Goal: Task Accomplishment & Management: Manage account settings

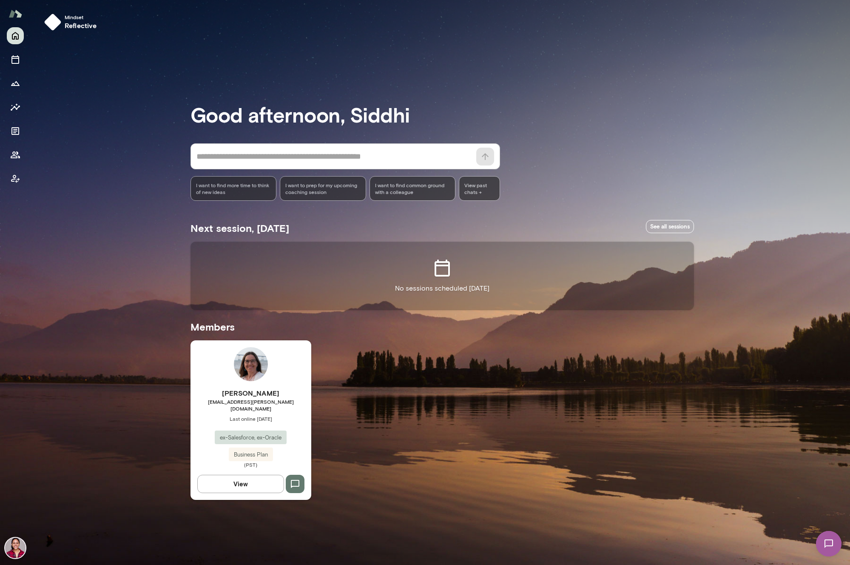
click at [17, 547] on img at bounding box center [15, 548] width 20 height 20
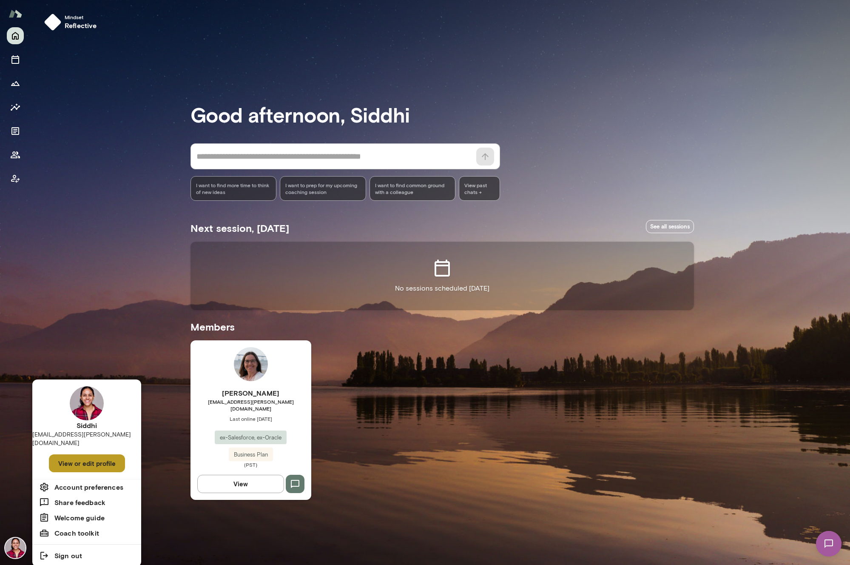
click at [89, 458] on button "View or edit profile" at bounding box center [87, 463] width 76 height 18
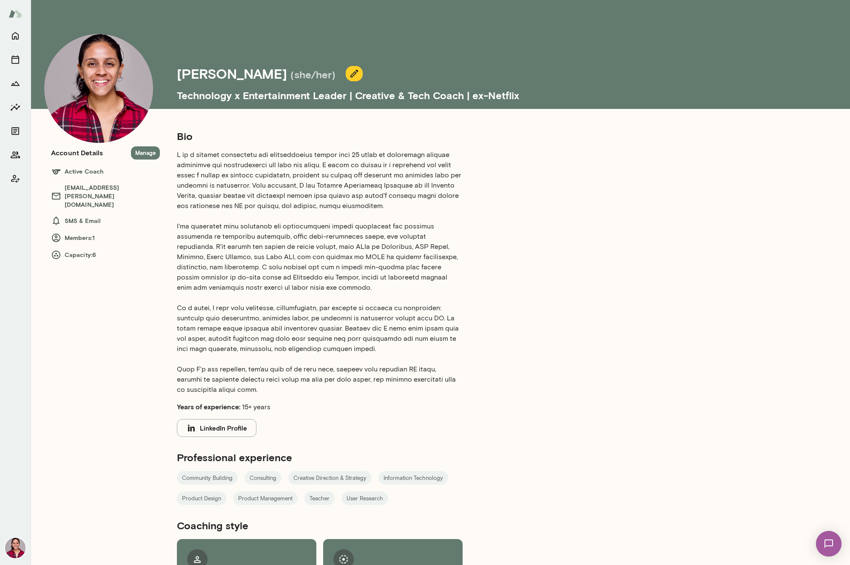
click at [349, 75] on icon "button" at bounding box center [354, 73] width 10 height 10
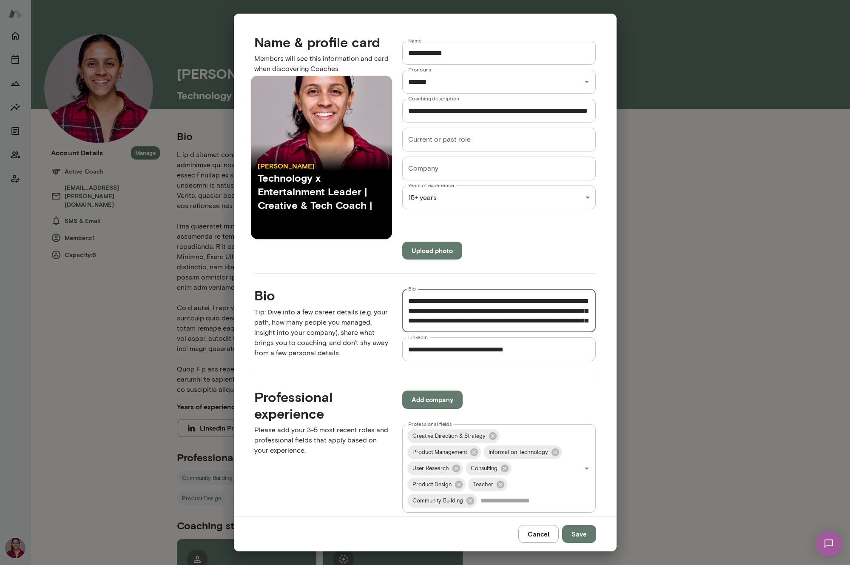
click at [446, 323] on textarea "Bio" at bounding box center [499, 310] width 182 height 29
paste textarea "**********"
click at [571, 309] on textarea "Bio" at bounding box center [499, 310] width 182 height 29
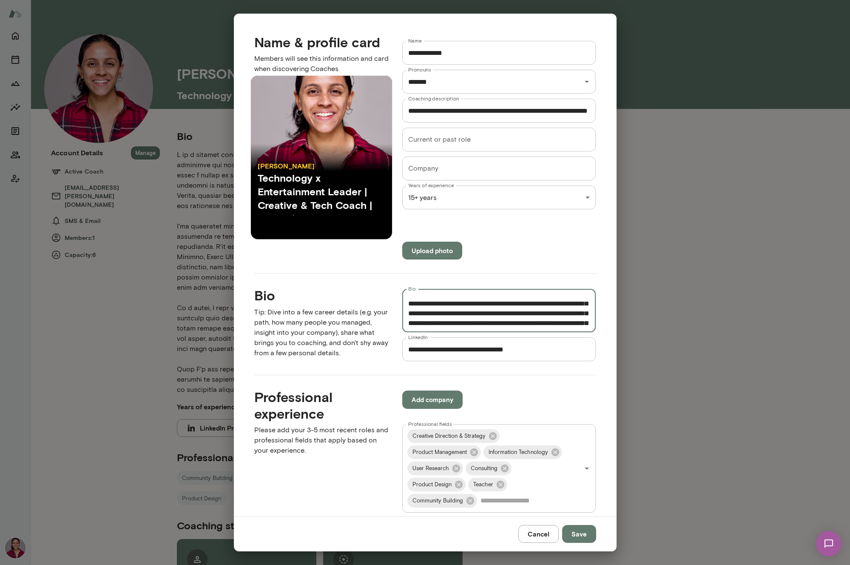
click at [563, 304] on textarea "Bio" at bounding box center [499, 310] width 182 height 29
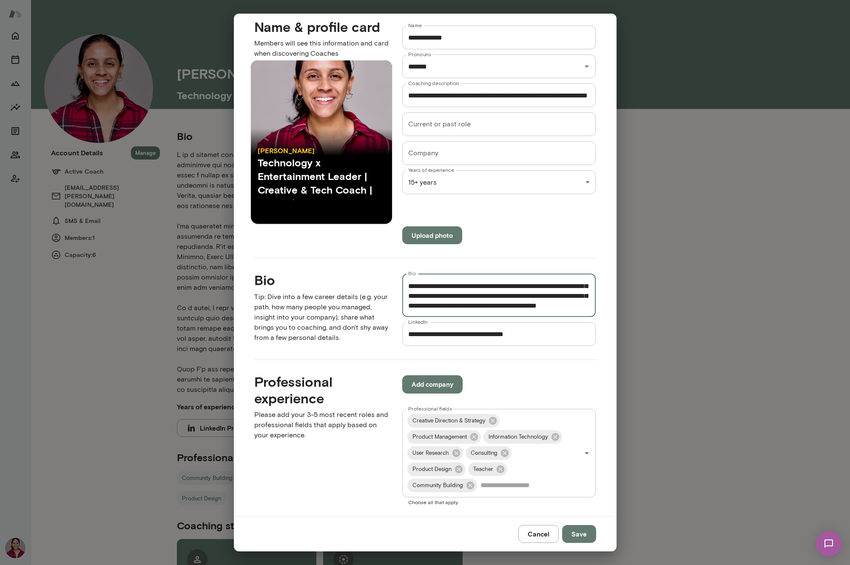
scroll to position [307, 0]
click at [518, 292] on textarea "Bio" at bounding box center [499, 295] width 182 height 29
click at [522, 291] on textarea "Bio" at bounding box center [499, 295] width 182 height 29
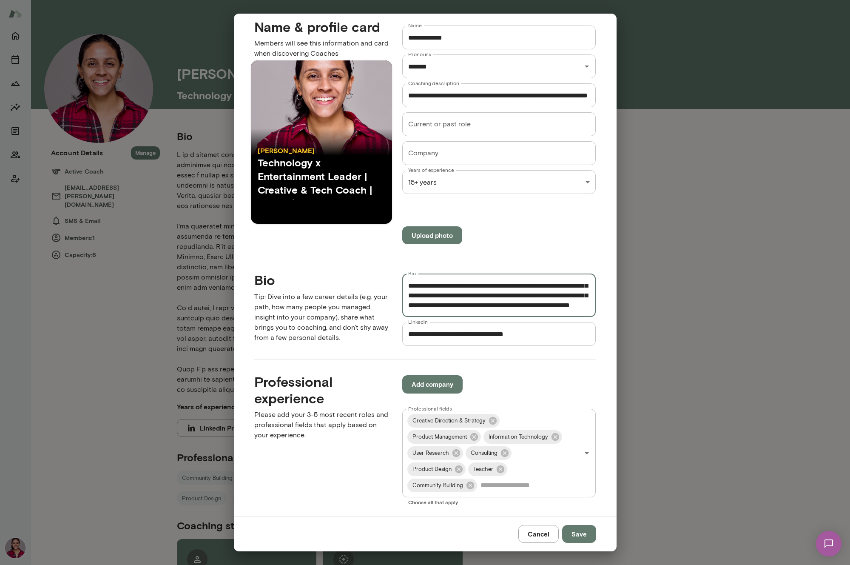
click at [578, 294] on textarea "Bio" at bounding box center [499, 295] width 182 height 29
click at [579, 306] on textarea "Bio" at bounding box center [499, 295] width 182 height 29
type textarea "**********"
click at [591, 538] on button "Save" at bounding box center [579, 534] width 34 height 18
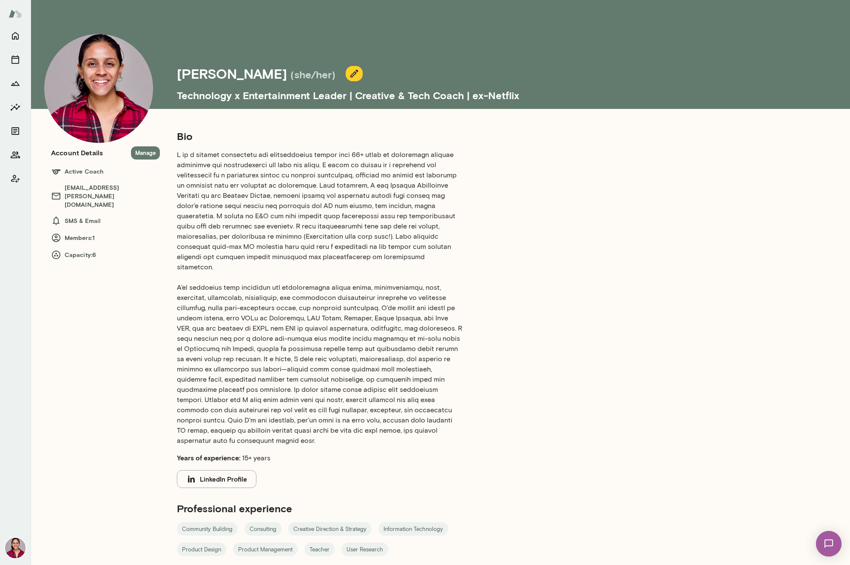
click at [350, 72] on icon "button" at bounding box center [354, 74] width 8 height 8
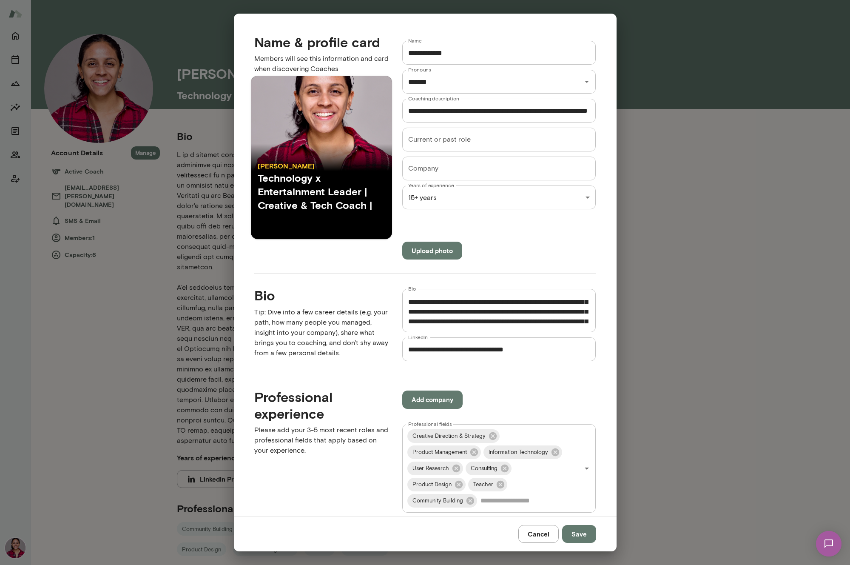
scroll to position [277, 0]
click at [484, 306] on textarea "Bio" at bounding box center [499, 310] width 182 height 29
click at [572, 302] on textarea "Bio" at bounding box center [499, 310] width 182 height 29
type textarea "**********"
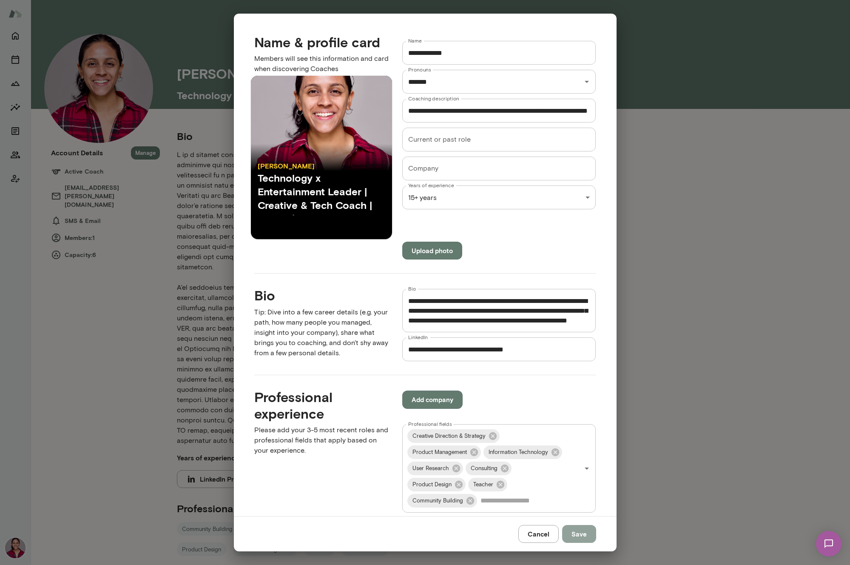
click at [580, 530] on button "Save" at bounding box center [579, 534] width 34 height 18
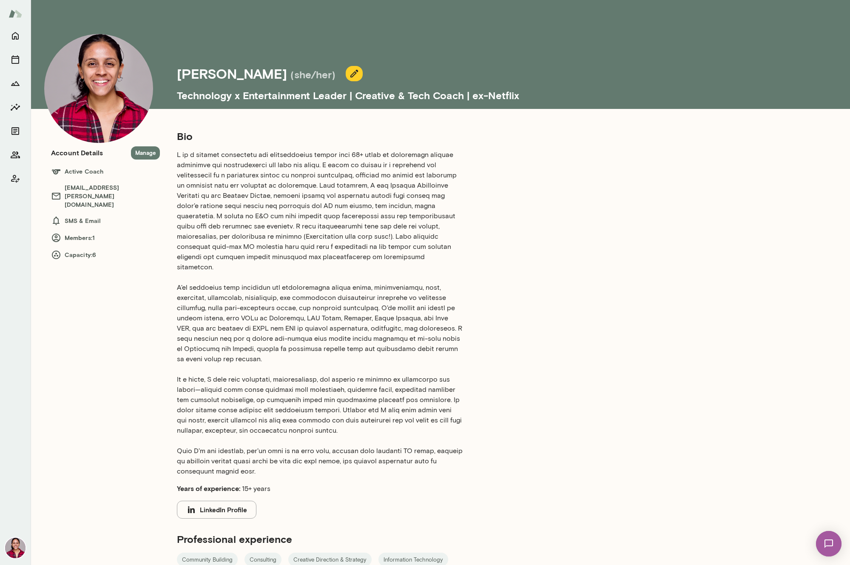
click at [349, 74] on icon "button" at bounding box center [354, 73] width 10 height 10
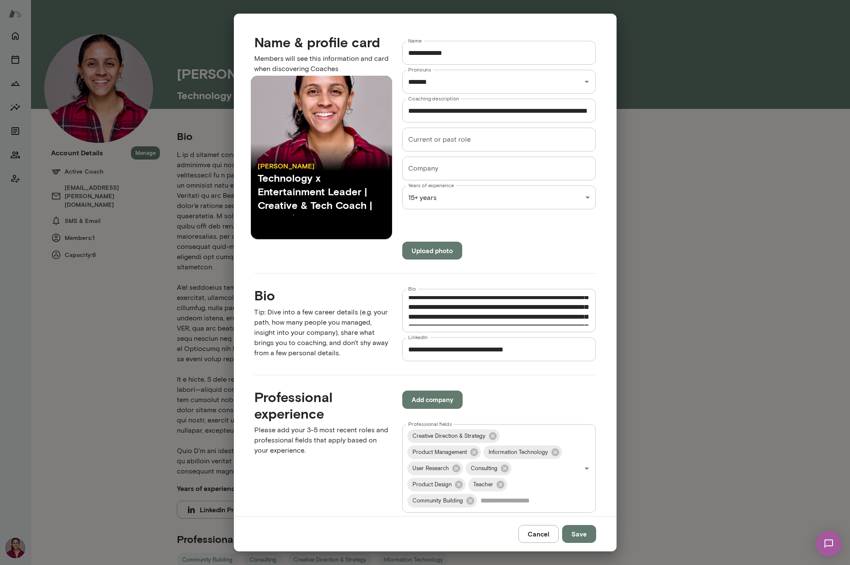
scroll to position [88, 0]
drag, startPoint x: 421, startPoint y: 310, endPoint x: 405, endPoint y: 310, distance: 15.7
click at [405, 310] on div "* Bio" at bounding box center [499, 310] width 194 height 43
click at [508, 309] on textarea "Bio" at bounding box center [499, 310] width 182 height 29
click at [499, 303] on textarea "Bio" at bounding box center [499, 310] width 182 height 29
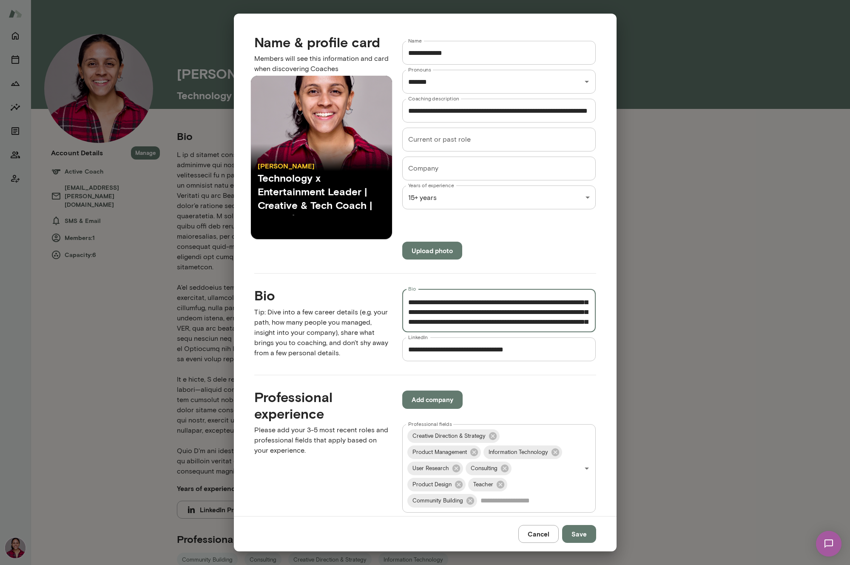
scroll to position [384, 0]
type textarea "**********"
click at [577, 535] on button "Save" at bounding box center [579, 534] width 34 height 18
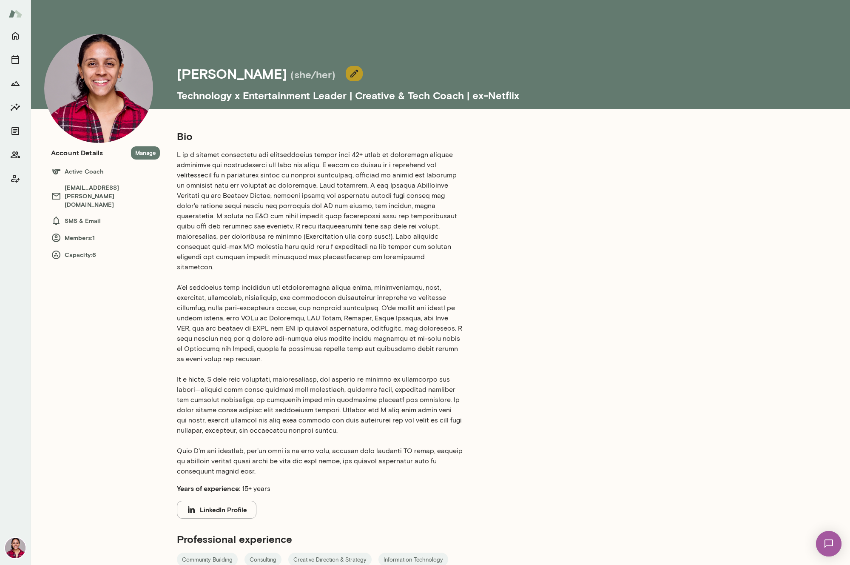
click at [346, 66] on button "button" at bounding box center [354, 73] width 17 height 15
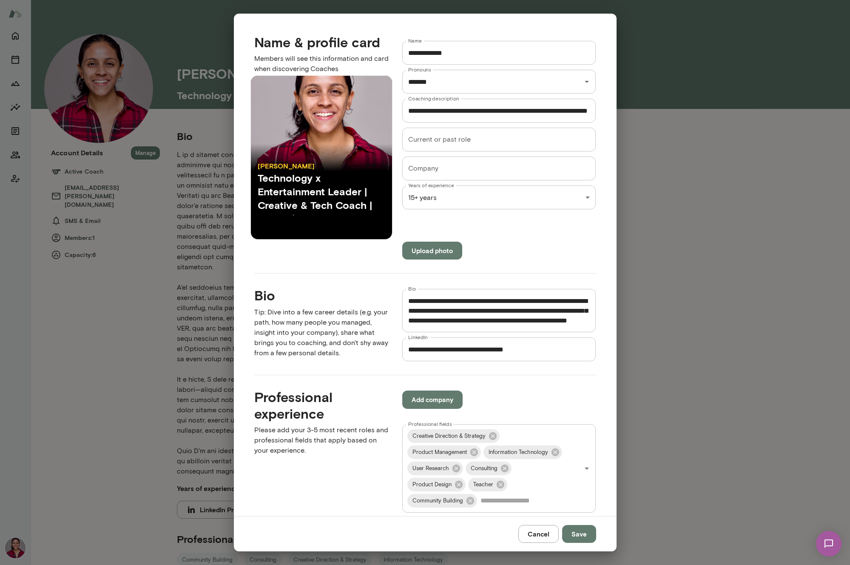
scroll to position [369, 0]
click at [565, 314] on textarea "Bio" at bounding box center [499, 310] width 182 height 29
type textarea "**********"
click at [589, 533] on button "Save" at bounding box center [579, 534] width 34 height 18
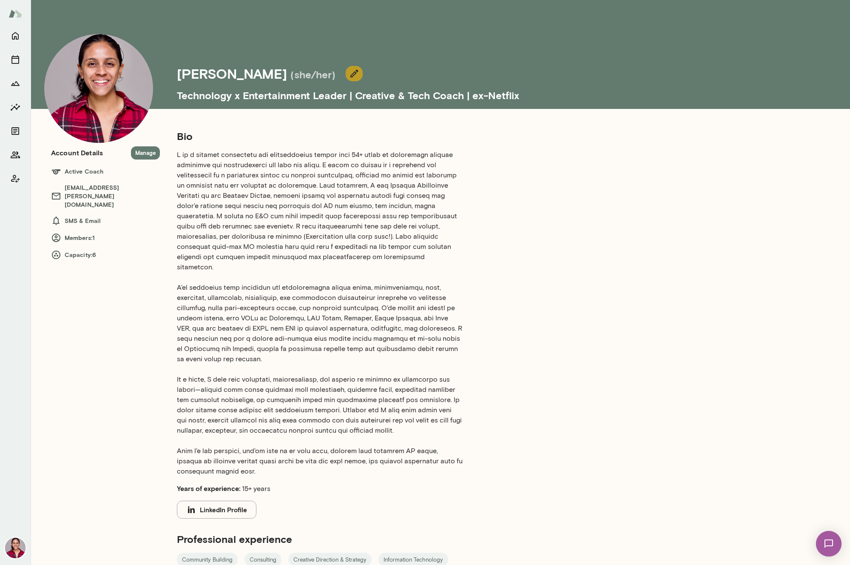
click at [350, 71] on icon "button" at bounding box center [354, 74] width 8 height 8
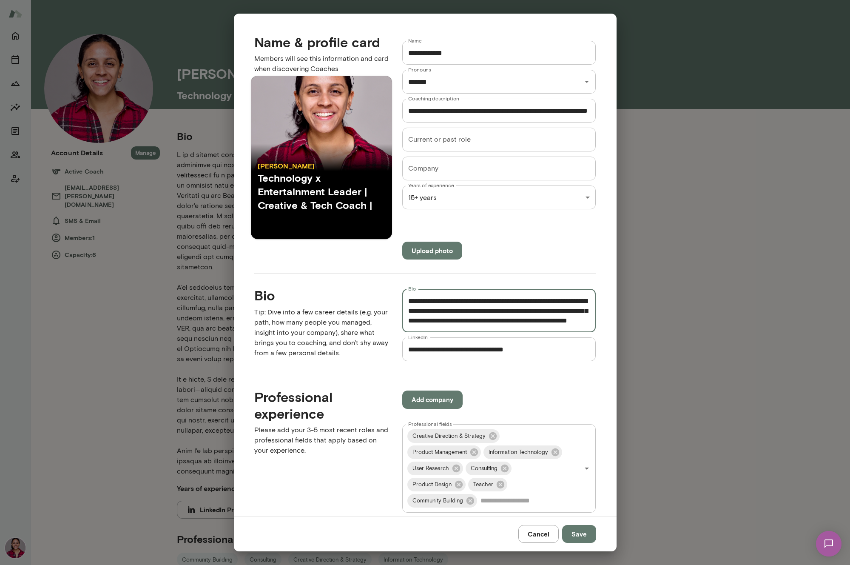
scroll to position [348, 0]
drag, startPoint x: 437, startPoint y: 317, endPoint x: 410, endPoint y: 306, distance: 28.8
click at [410, 306] on textarea "Bio" at bounding box center [499, 310] width 182 height 29
click at [429, 308] on textarea "Bio" at bounding box center [499, 310] width 182 height 29
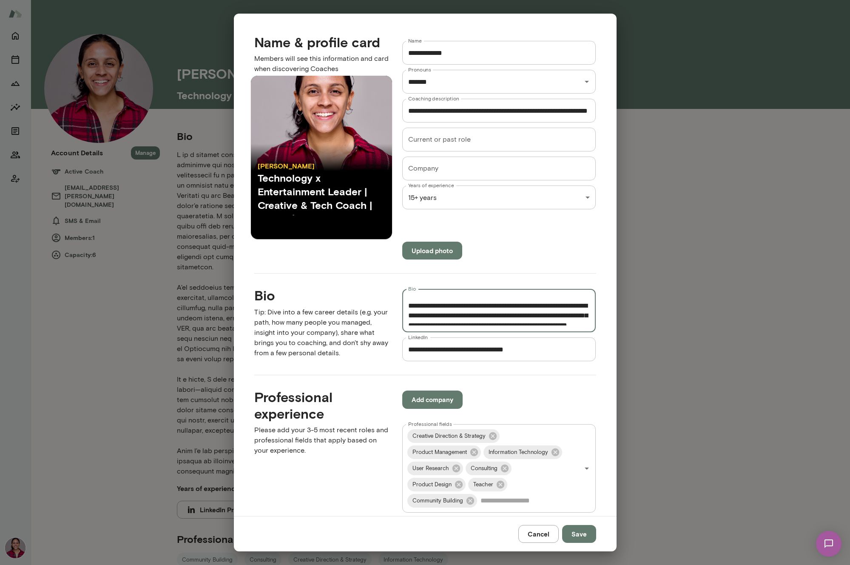
click at [437, 307] on textarea "Bio" at bounding box center [499, 310] width 182 height 29
type textarea "**********"
click at [582, 530] on button "Save" at bounding box center [579, 534] width 34 height 18
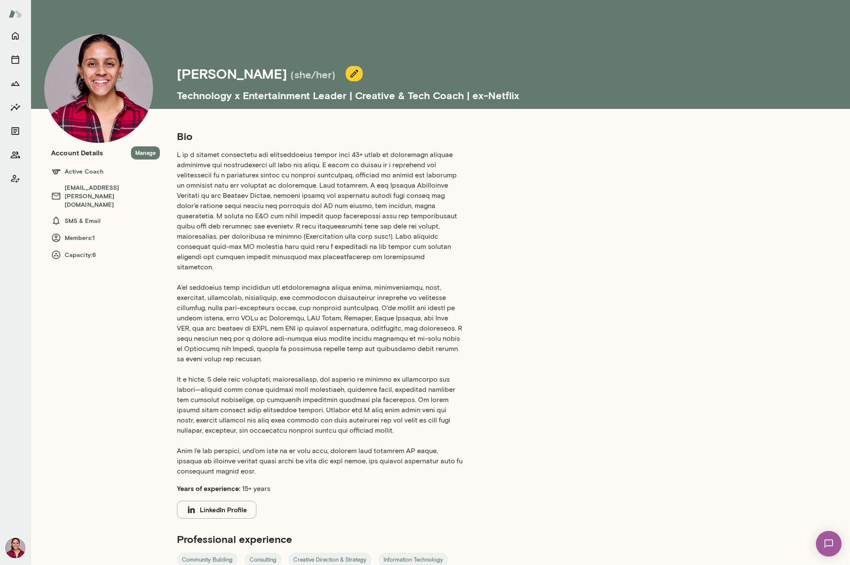
click at [504, 293] on div "Bio Years of experience: 15+ years LinkedIn Profile Professional experience Com…" at bounding box center [412, 416] width 504 height 575
click at [350, 75] on icon "button" at bounding box center [354, 74] width 8 height 8
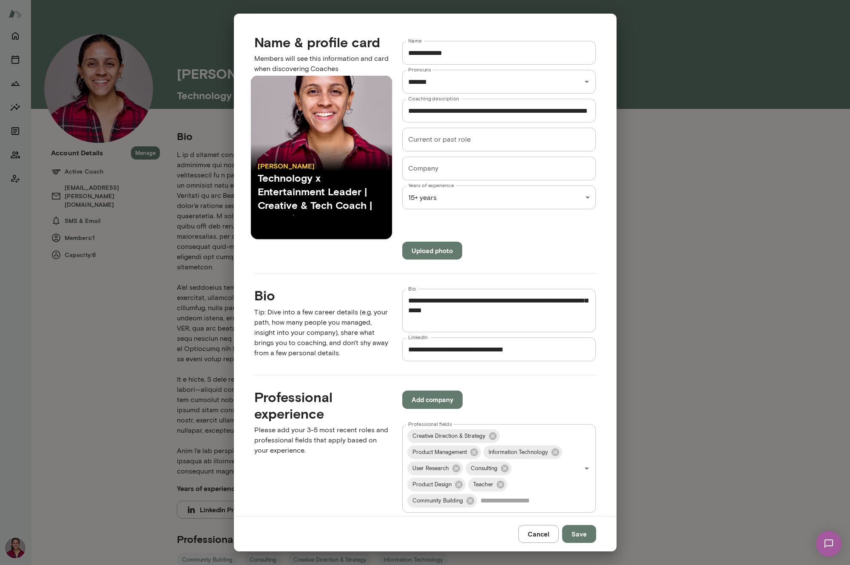
scroll to position [228, 0]
drag, startPoint x: 560, startPoint y: 308, endPoint x: 586, endPoint y: 307, distance: 26.4
click at [587, 307] on textarea "Bio" at bounding box center [499, 310] width 182 height 29
click at [551, 306] on textarea "Bio" at bounding box center [499, 310] width 182 height 29
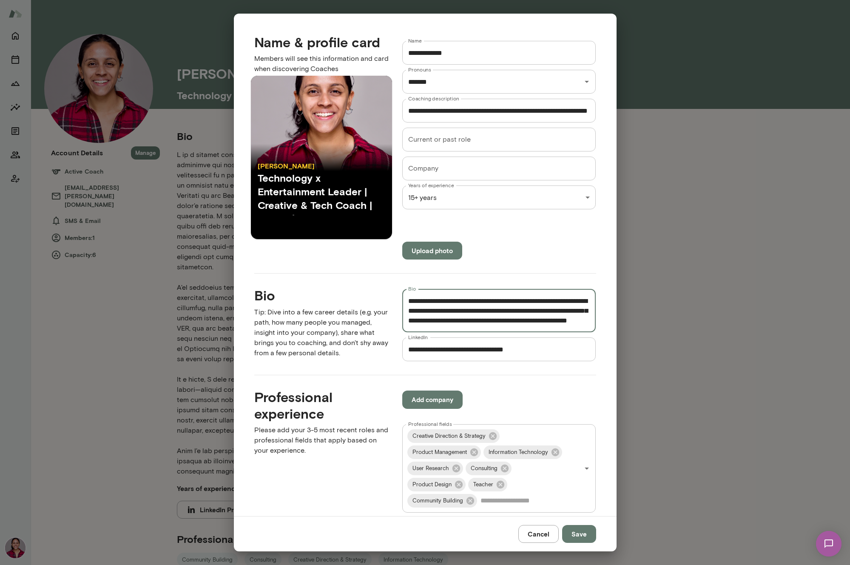
scroll to position [418, 0]
drag, startPoint x: 459, startPoint y: 312, endPoint x: 413, endPoint y: 314, distance: 45.6
click at [413, 314] on textarea "Bio" at bounding box center [499, 310] width 182 height 29
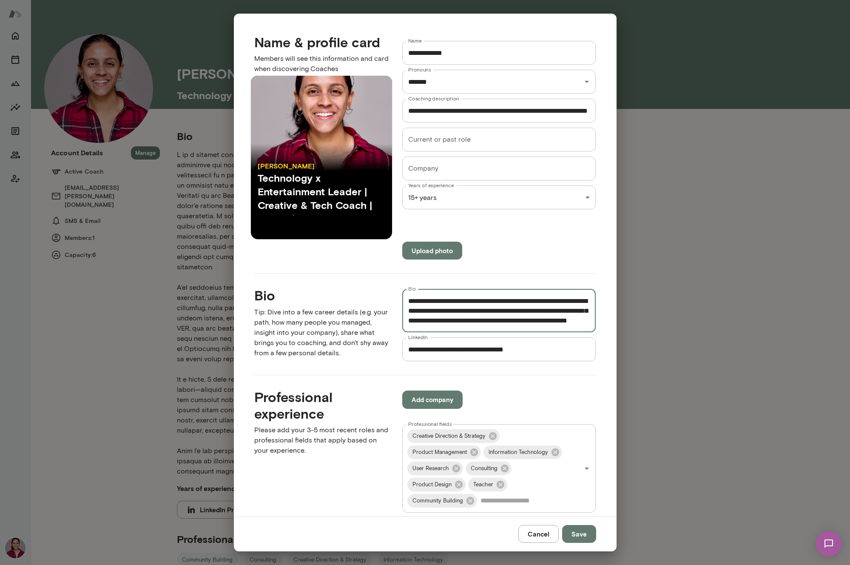
drag, startPoint x: 438, startPoint y: 311, endPoint x: 408, endPoint y: 304, distance: 30.7
click at [408, 304] on textarea "Bio" at bounding box center [499, 310] width 182 height 29
click at [465, 311] on textarea "Bio" at bounding box center [499, 310] width 182 height 29
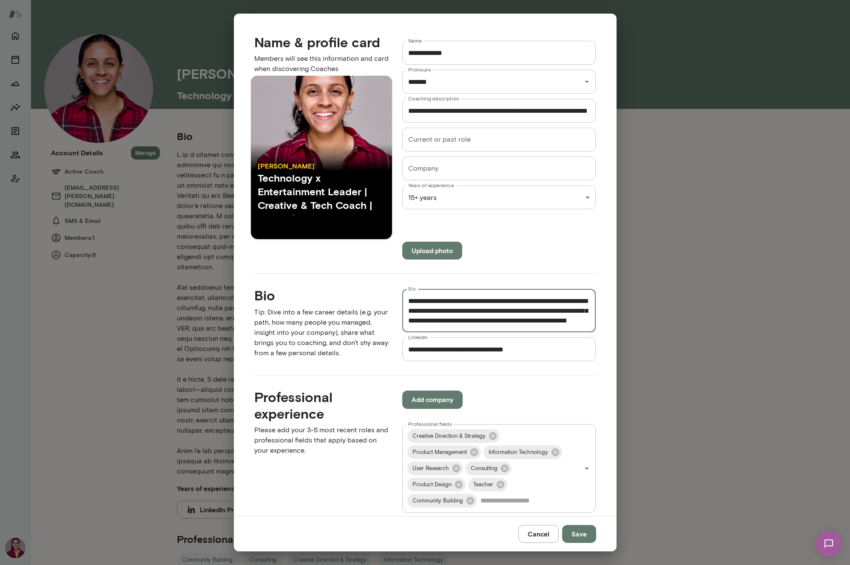
drag, startPoint x: 451, startPoint y: 312, endPoint x: 408, endPoint y: 304, distance: 44.1
click at [408, 304] on textarea "Bio" at bounding box center [499, 310] width 182 height 29
paste textarea "**********"
drag, startPoint x: 511, startPoint y: 310, endPoint x: 477, endPoint y: 310, distance: 34.0
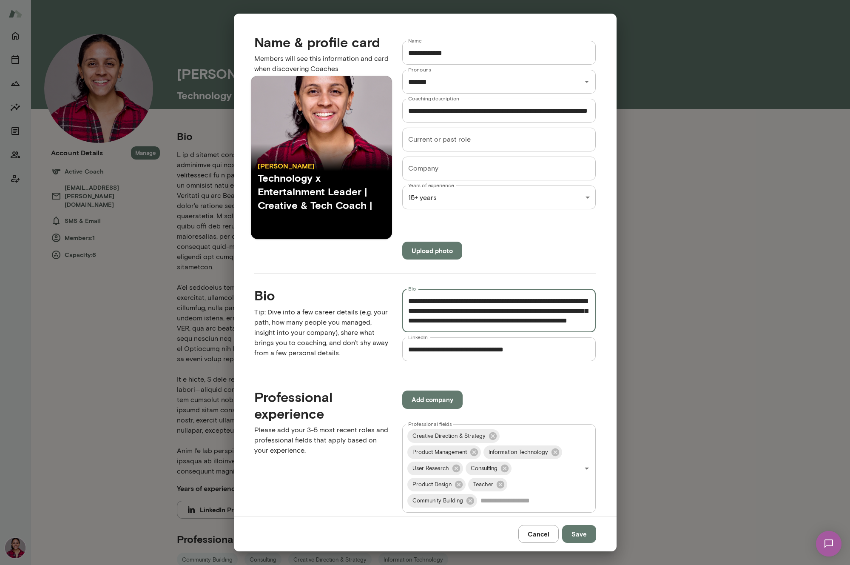
click at [477, 310] on textarea "Bio" at bounding box center [499, 310] width 182 height 29
click at [581, 321] on textarea "Bio" at bounding box center [499, 310] width 182 height 29
drag, startPoint x: 572, startPoint y: 321, endPoint x: 425, endPoint y: 314, distance: 147.8
click at [425, 314] on textarea "Bio" at bounding box center [499, 310] width 182 height 29
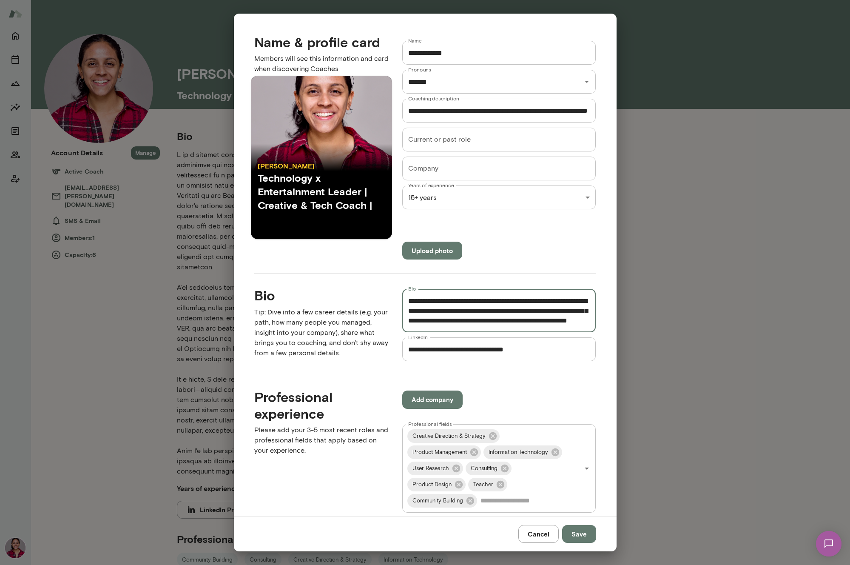
click at [469, 314] on textarea "Bio" at bounding box center [499, 310] width 182 height 29
drag, startPoint x: 569, startPoint y: 306, endPoint x: 440, endPoint y: 309, distance: 128.5
click at [440, 309] on textarea "Bio" at bounding box center [499, 310] width 182 height 29
paste textarea "**********"
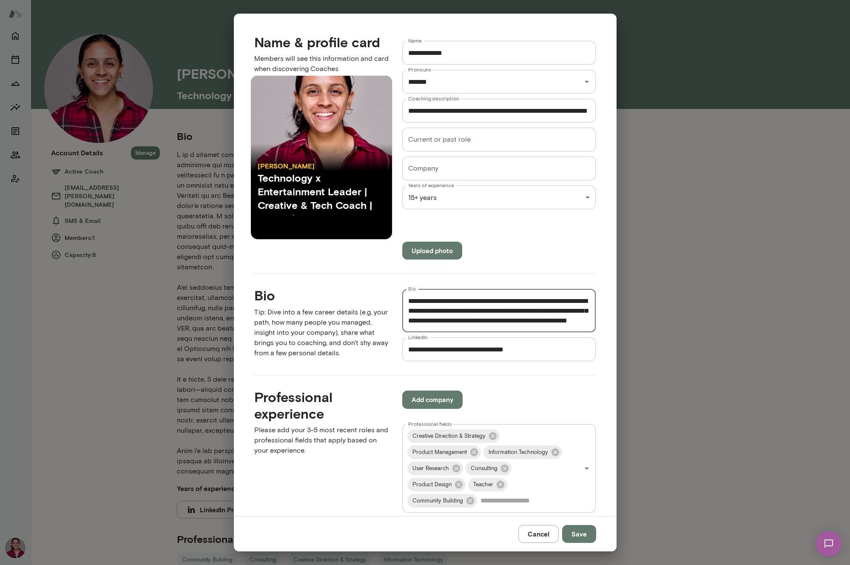
drag, startPoint x: 459, startPoint y: 310, endPoint x: 439, endPoint y: 310, distance: 20.0
click at [439, 310] on textarea "Bio" at bounding box center [499, 310] width 182 height 29
click at [536, 308] on textarea "Bio" at bounding box center [499, 310] width 182 height 29
drag, startPoint x: 507, startPoint y: 316, endPoint x: 406, endPoint y: 316, distance: 100.8
click at [406, 316] on div "* Bio" at bounding box center [499, 310] width 194 height 43
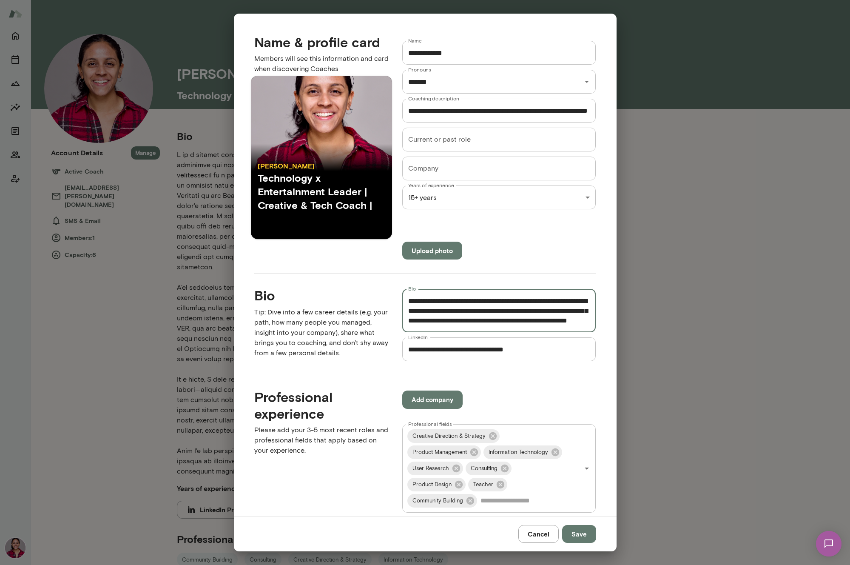
scroll to position [439, 0]
click at [528, 310] on textarea "Bio" at bounding box center [499, 310] width 182 height 29
click at [534, 319] on textarea "Bio" at bounding box center [499, 310] width 182 height 29
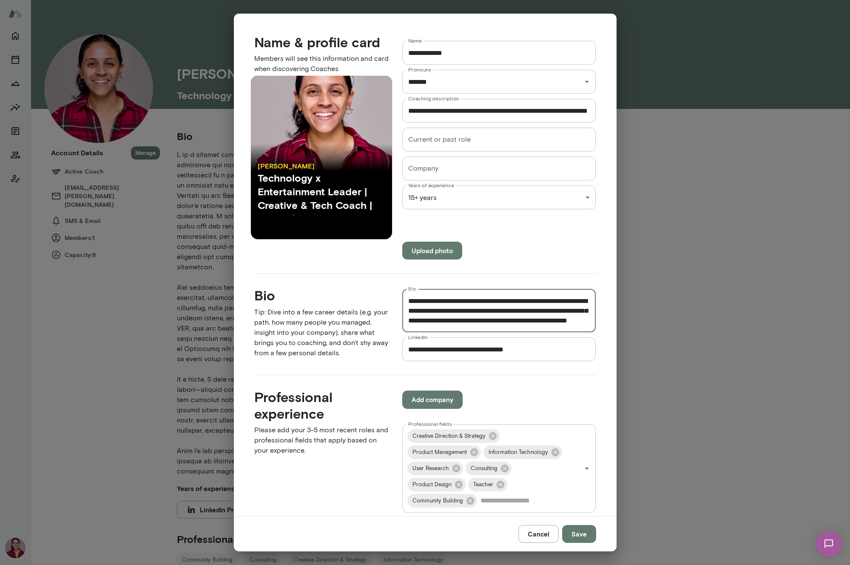
drag, startPoint x: 498, startPoint y: 319, endPoint x: 456, endPoint y: 311, distance: 43.0
click at [456, 311] on textarea "Bio" at bounding box center [499, 310] width 182 height 29
click at [463, 306] on textarea "Bio" at bounding box center [499, 310] width 182 height 29
click at [457, 311] on textarea "Bio" at bounding box center [499, 310] width 182 height 29
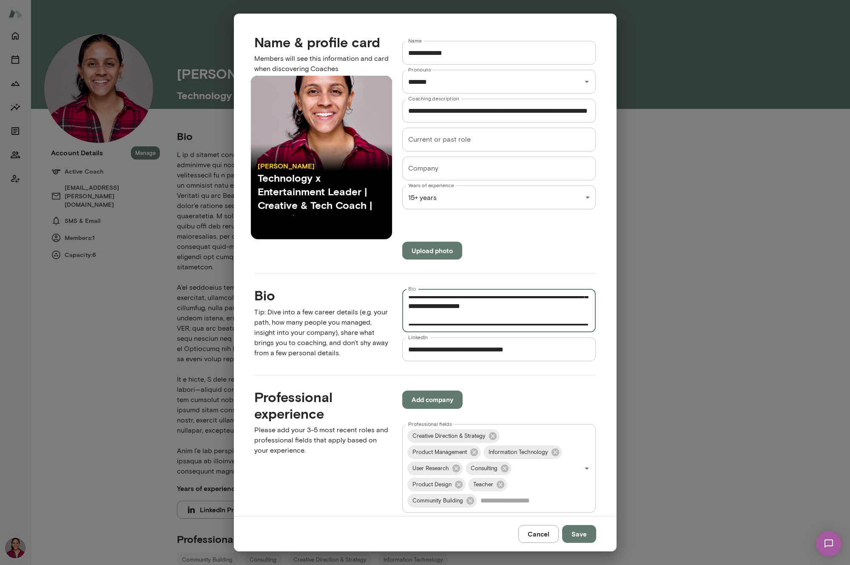
drag, startPoint x: 507, startPoint y: 320, endPoint x: 456, endPoint y: 318, distance: 50.7
click at [456, 318] on textarea "Bio" at bounding box center [499, 310] width 182 height 29
click at [456, 317] on textarea "Bio" at bounding box center [499, 310] width 182 height 29
drag, startPoint x: 487, startPoint y: 316, endPoint x: 409, endPoint y: 307, distance: 78.9
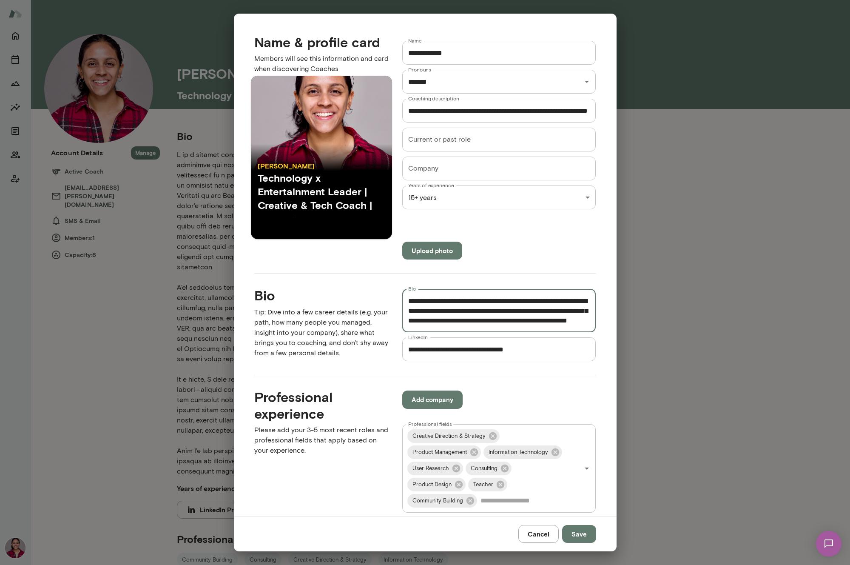
click at [409, 307] on textarea "Bio" at bounding box center [499, 310] width 182 height 29
click at [446, 305] on textarea "Bio" at bounding box center [499, 310] width 182 height 29
click at [478, 303] on textarea "Bio" at bounding box center [499, 310] width 182 height 29
click at [514, 312] on textarea "Bio" at bounding box center [499, 310] width 182 height 29
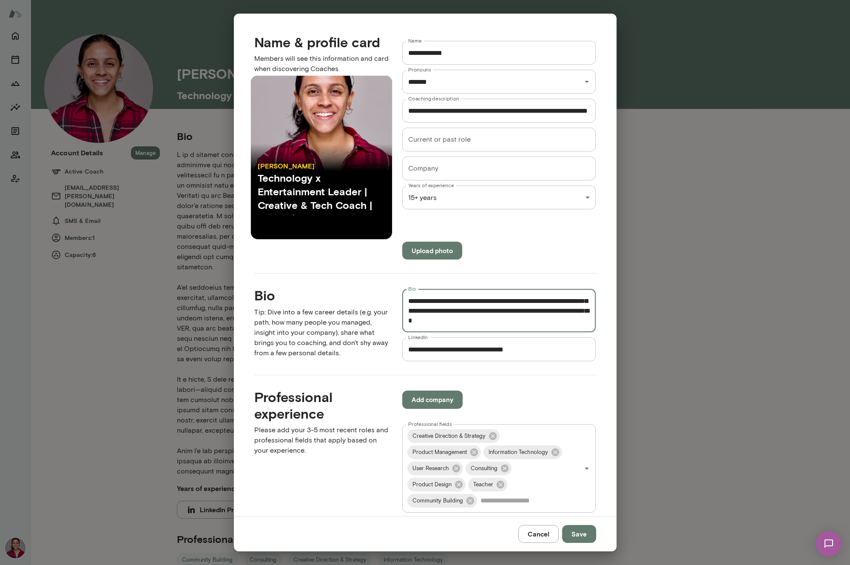
click at [462, 311] on textarea "Bio" at bounding box center [499, 310] width 182 height 29
click at [512, 313] on textarea "Bio" at bounding box center [499, 310] width 182 height 29
drag, startPoint x: 486, startPoint y: 310, endPoint x: 470, endPoint y: 310, distance: 15.3
click at [470, 310] on textarea "Bio" at bounding box center [499, 310] width 182 height 29
click at [534, 313] on textarea "Bio" at bounding box center [499, 310] width 182 height 29
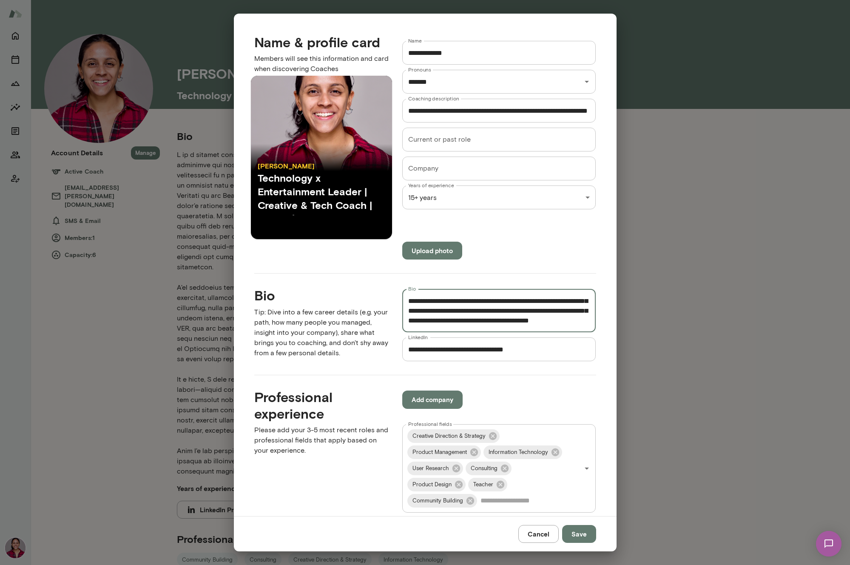
click at [568, 306] on textarea "Bio" at bounding box center [499, 310] width 182 height 29
type textarea "**********"
click at [588, 533] on button "Save" at bounding box center [579, 534] width 34 height 18
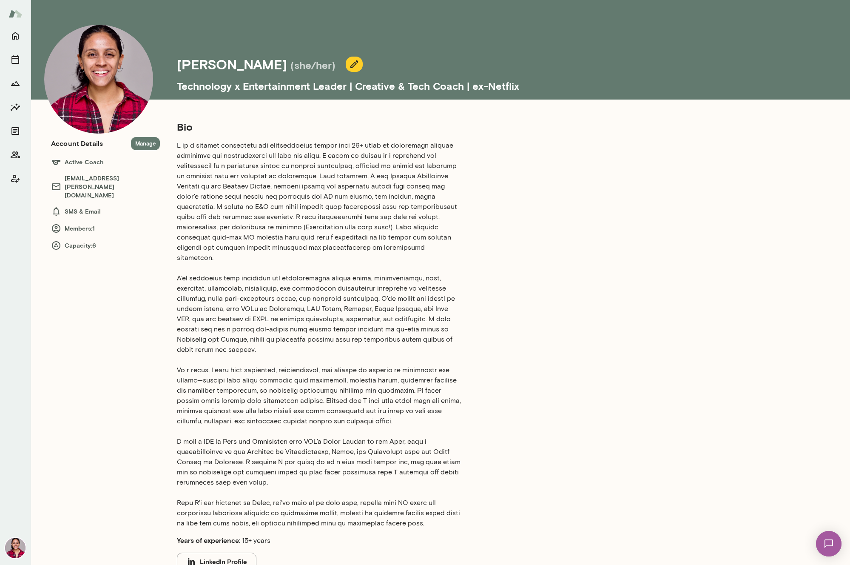
scroll to position [12, 0]
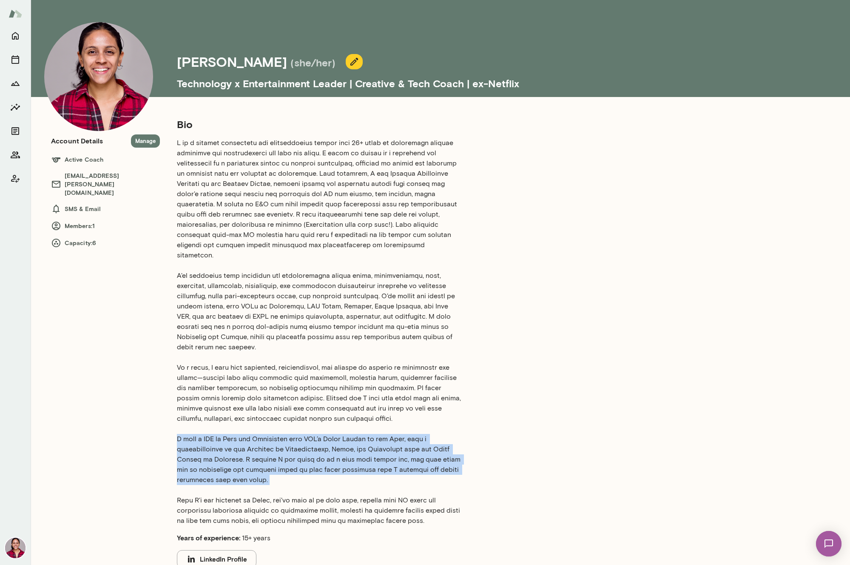
drag, startPoint x: 206, startPoint y: 459, endPoint x: 167, endPoint y: 421, distance: 53.8
click at [167, 421] on div "Bio Years of experience: 15+ years LinkedIn Profile Professional experience Com…" at bounding box center [412, 435] width 504 height 636
click at [278, 424] on p at bounding box center [320, 332] width 286 height 388
drag, startPoint x: 236, startPoint y: 456, endPoint x: 169, endPoint y: 417, distance: 76.6
click at [169, 417] on div "Bio Years of experience: 15+ years LinkedIn Profile Professional experience Com…" at bounding box center [412, 435] width 504 height 636
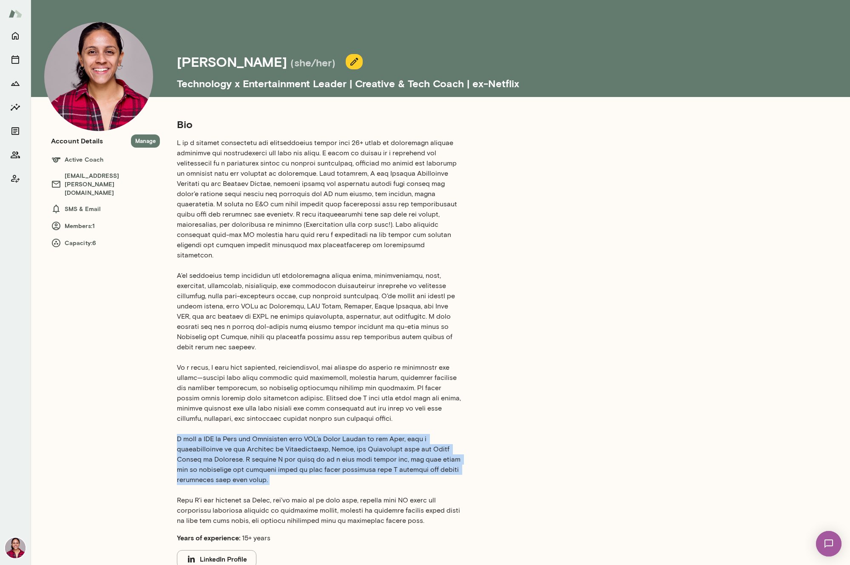
copy p "I have a BFA in Film and Television from NYU’s Tisch School of the Arts, with a…"
click at [350, 63] on icon "button" at bounding box center [354, 62] width 8 height 8
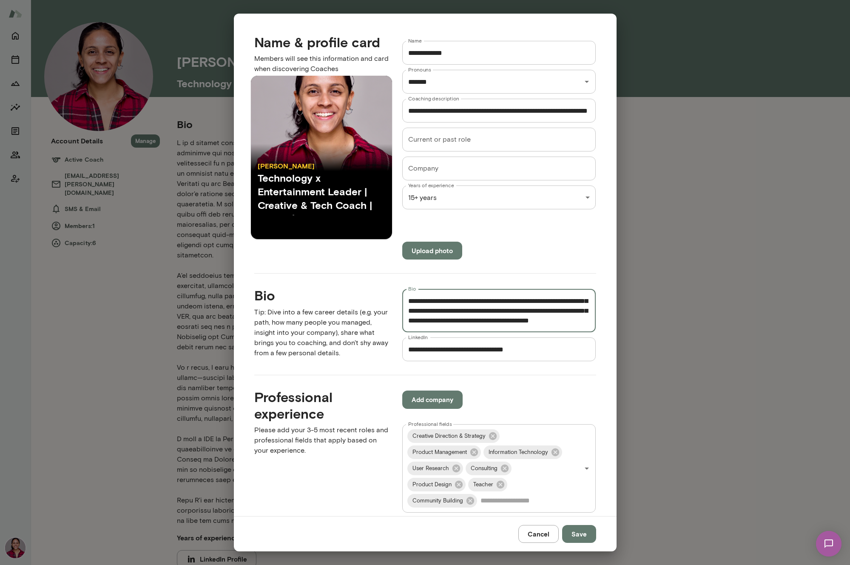
click at [470, 316] on textarea "Bio" at bounding box center [499, 310] width 182 height 29
drag, startPoint x: 493, startPoint y: 317, endPoint x: 451, endPoint y: 306, distance: 43.2
click at [451, 306] on textarea "Bio" at bounding box center [499, 310] width 182 height 29
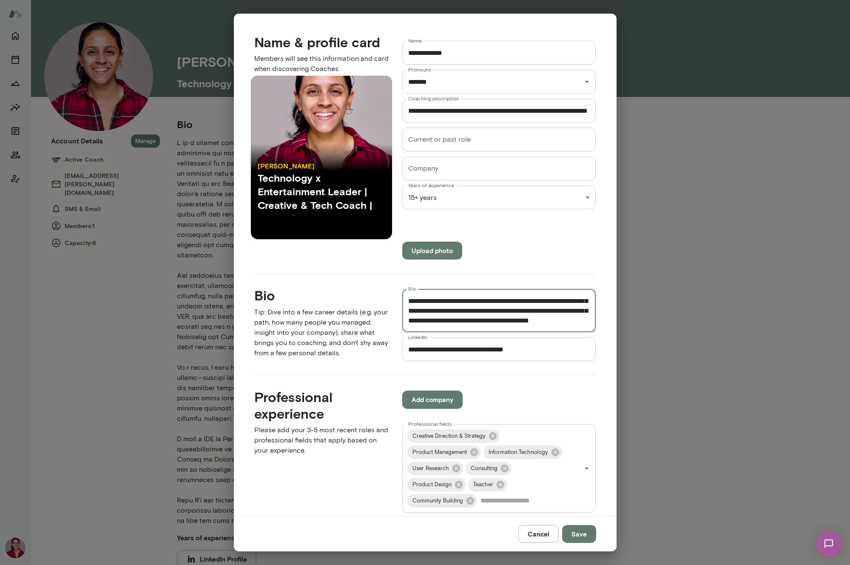
click at [465, 313] on textarea "Bio" at bounding box center [499, 310] width 182 height 29
drag, startPoint x: 409, startPoint y: 300, endPoint x: 474, endPoint y: 308, distance: 65.2
click at [474, 308] on textarea "Bio" at bounding box center [499, 310] width 182 height 29
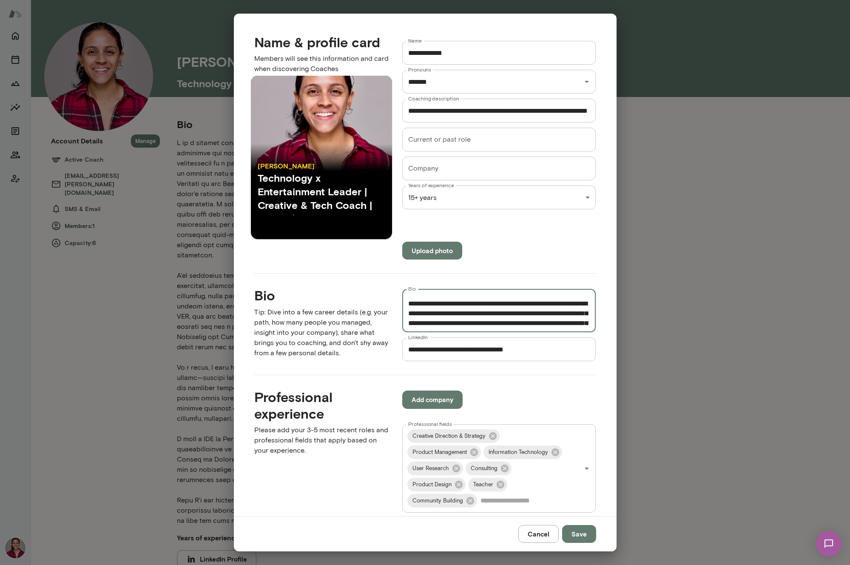
drag, startPoint x: 497, startPoint y: 309, endPoint x: 425, endPoint y: 312, distance: 71.5
click at [425, 312] on textarea "Bio" at bounding box center [499, 310] width 182 height 29
paste textarea "**********"
type textarea "**********"
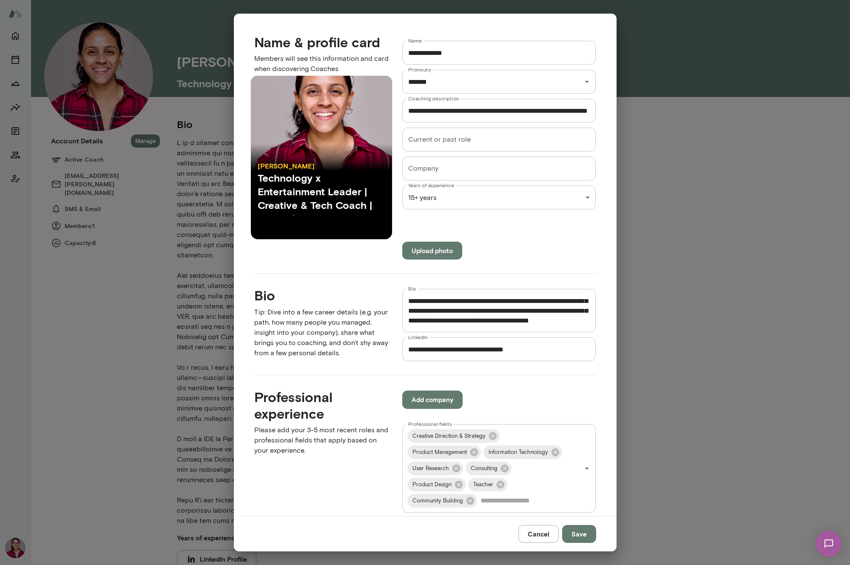
click at [599, 536] on div "Cancel Save" at bounding box center [425, 533] width 383 height 35
click at [590, 537] on button "Save" at bounding box center [579, 534] width 34 height 18
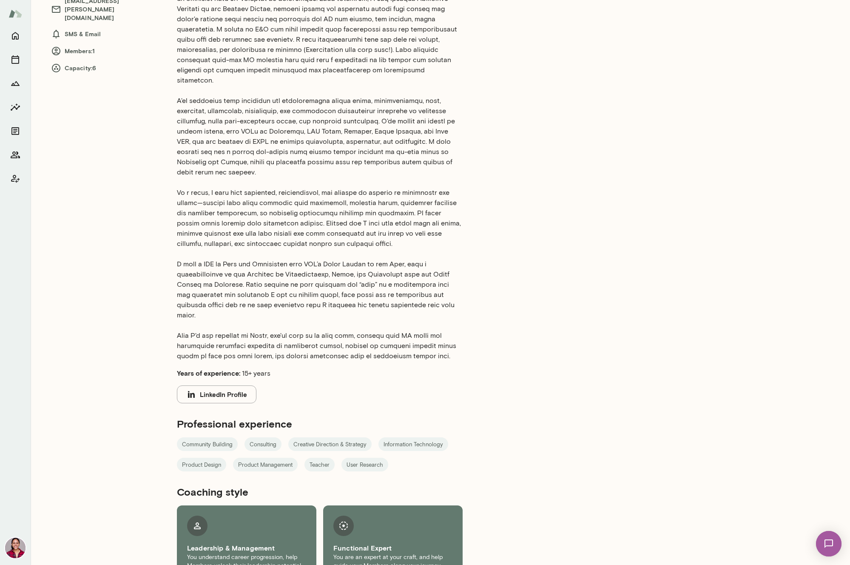
scroll to position [0, 0]
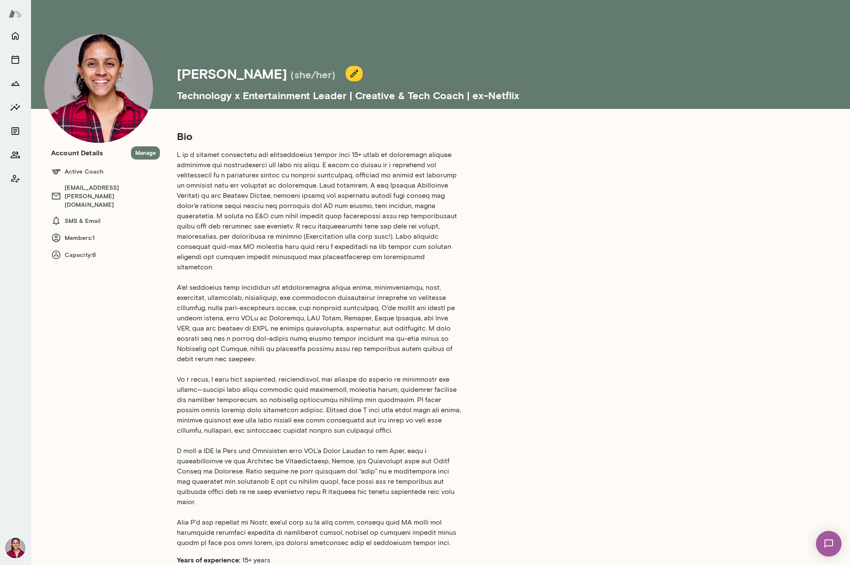
click at [349, 74] on icon "button" at bounding box center [354, 73] width 10 height 10
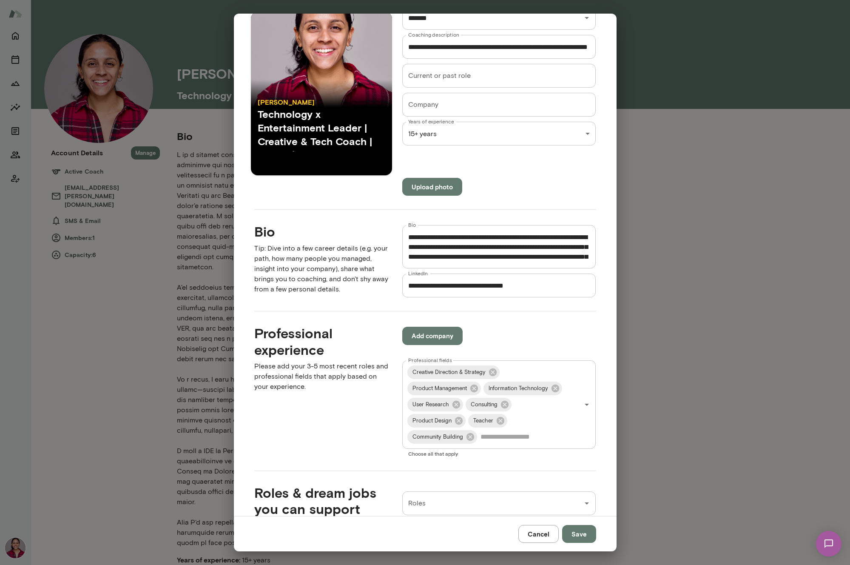
scroll to position [65, 0]
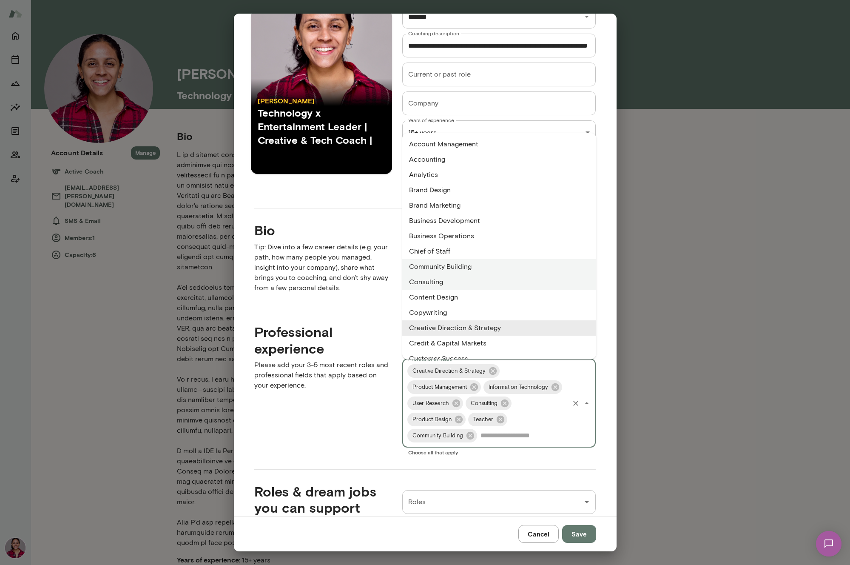
click at [526, 434] on input "Professional fields" at bounding box center [524, 435] width 90 height 16
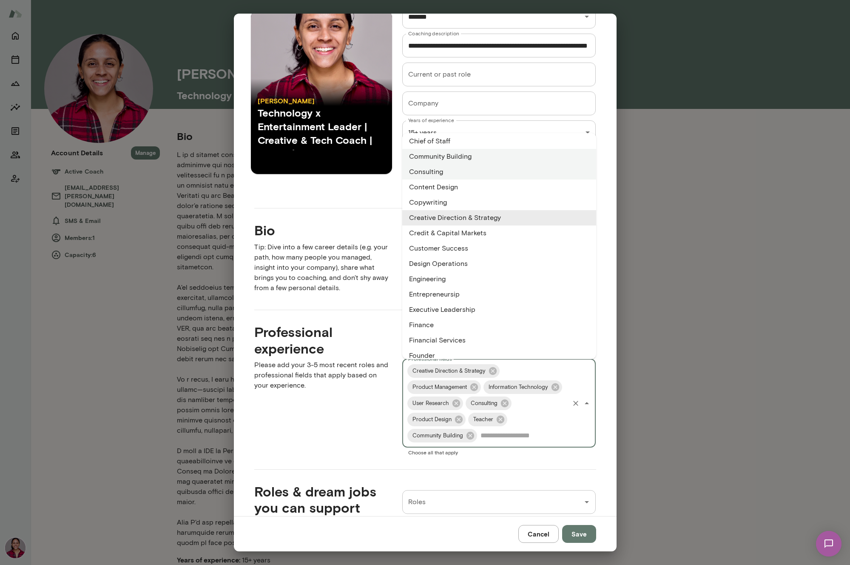
scroll to position [111, 0]
click at [483, 294] on li "Entrepreneursip" at bounding box center [499, 292] width 194 height 15
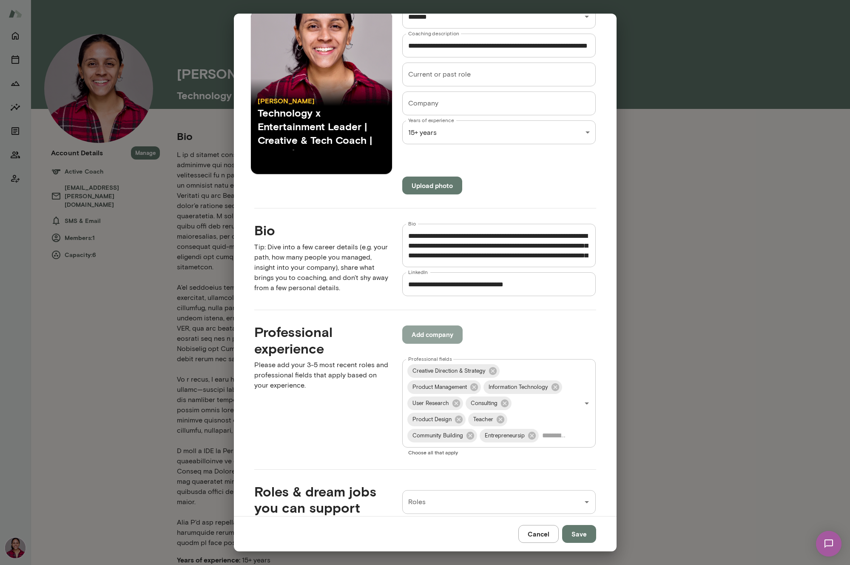
click at [430, 333] on button "Add company" at bounding box center [432, 334] width 60 height 18
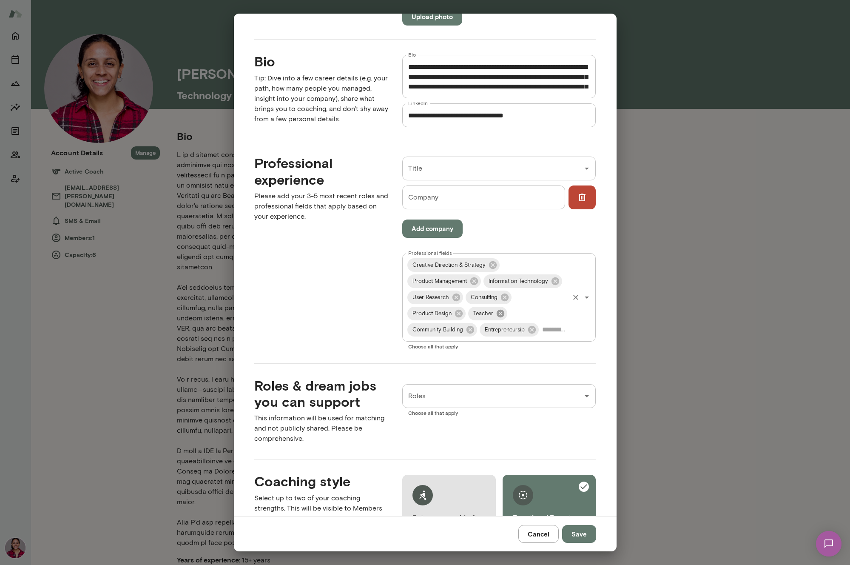
scroll to position [237, 0]
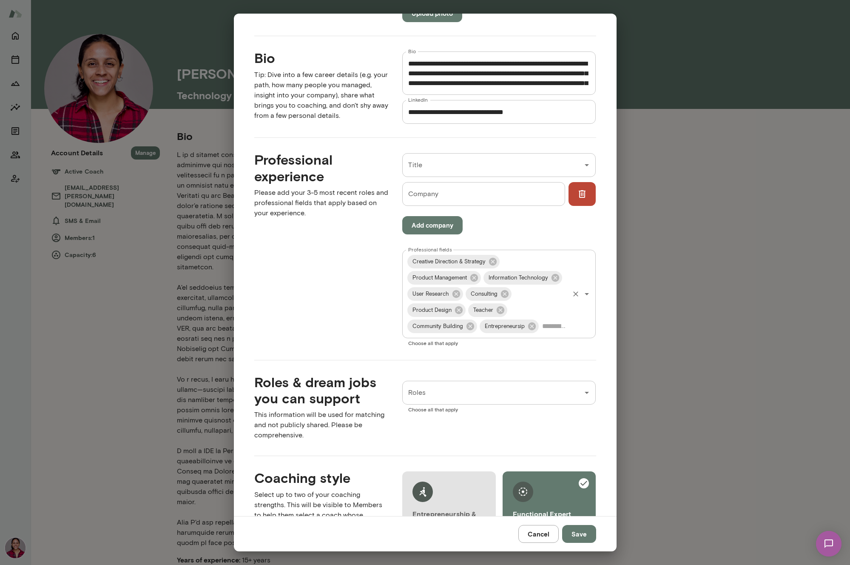
click at [542, 320] on input "Professional fields" at bounding box center [554, 326] width 28 height 16
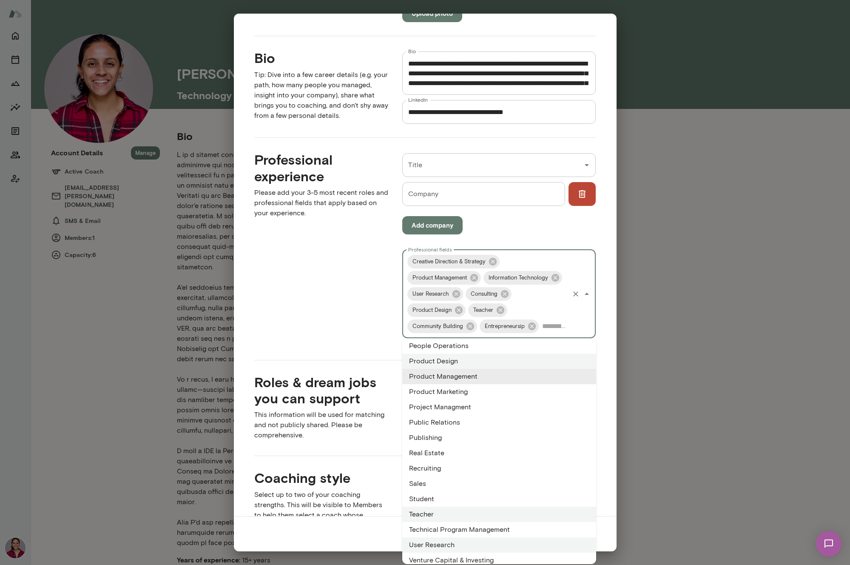
scroll to position [501, 0]
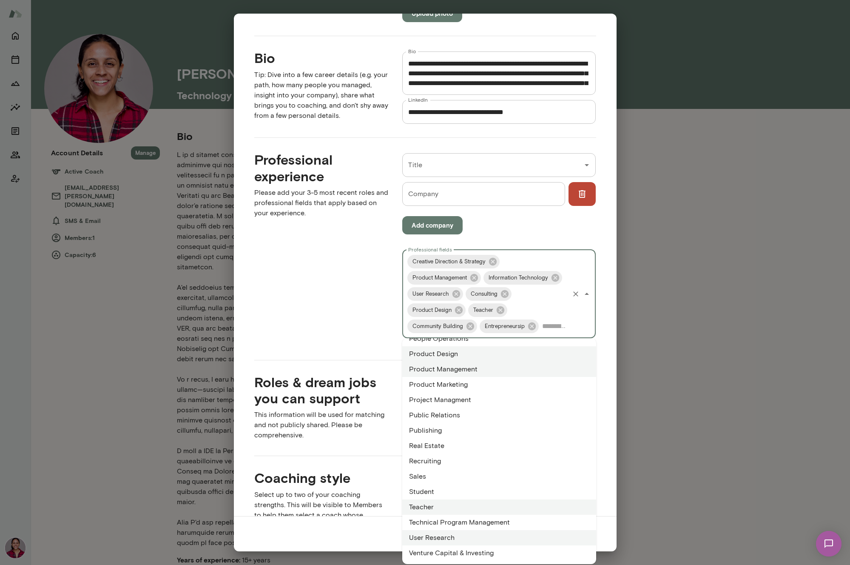
click at [569, 312] on div "Creative Direction & Strategy Product Management Information Technology User Re…" at bounding box center [499, 294] width 194 height 88
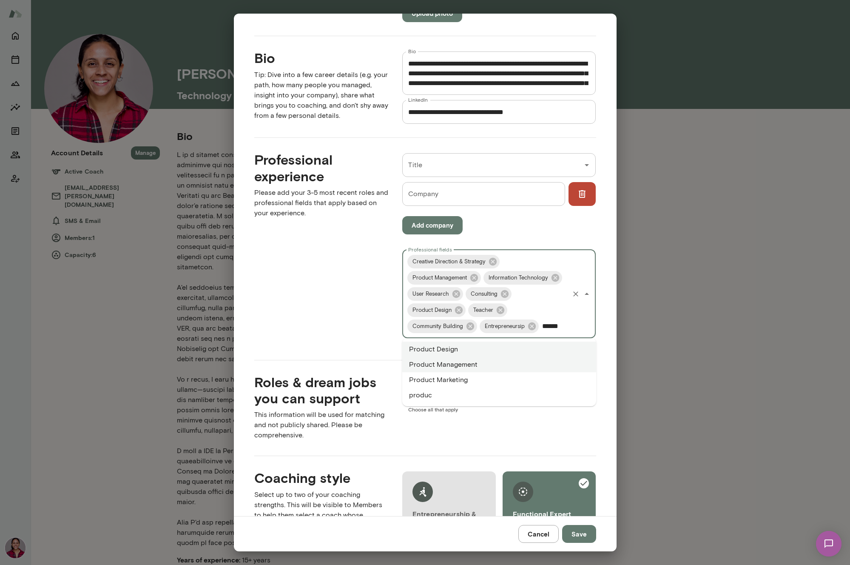
type input "*******"
click at [513, 384] on li "Product Marketing" at bounding box center [499, 379] width 194 height 15
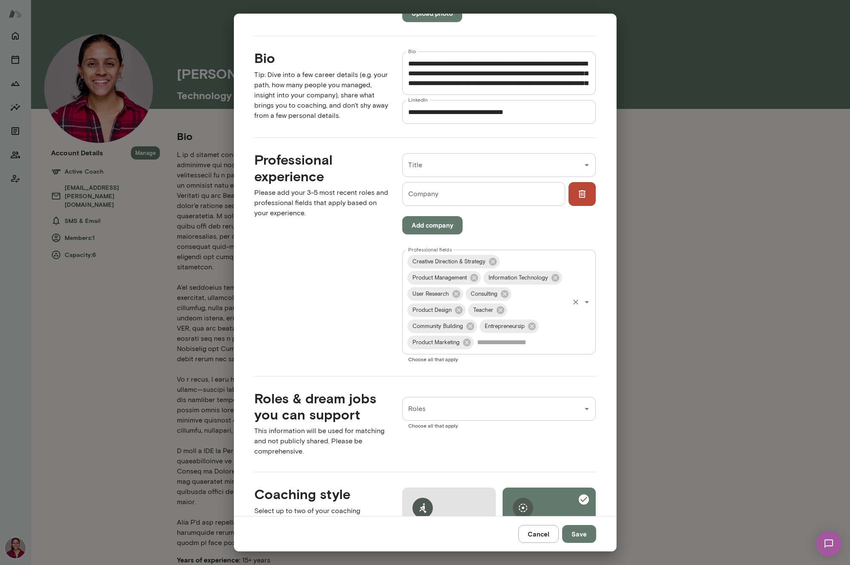
drag, startPoint x: 578, startPoint y: 533, endPoint x: 513, endPoint y: 317, distance: 225.7
click at [513, 317] on div "**********" at bounding box center [425, 283] width 383 height 538
click at [513, 345] on input "Professional fields" at bounding box center [522, 342] width 94 height 16
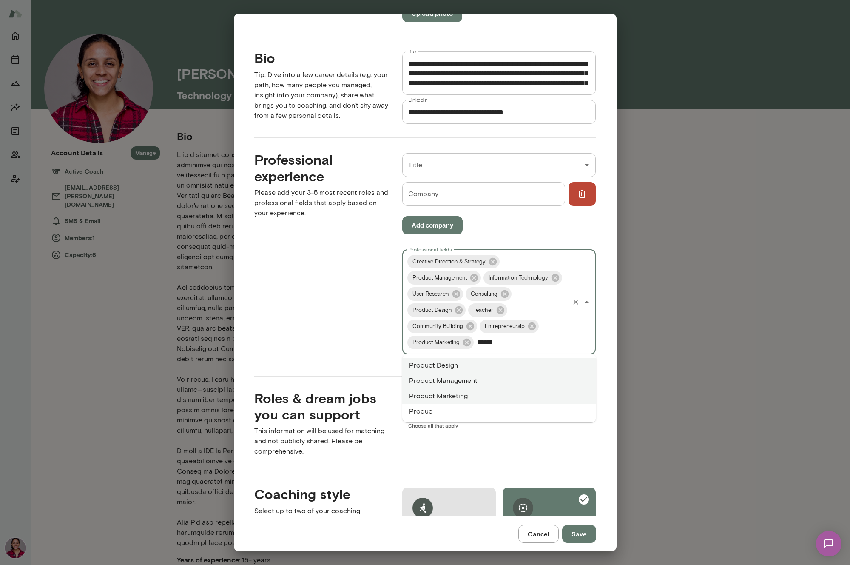
type input "*******"
click at [476, 410] on li "Product" at bounding box center [499, 411] width 194 height 15
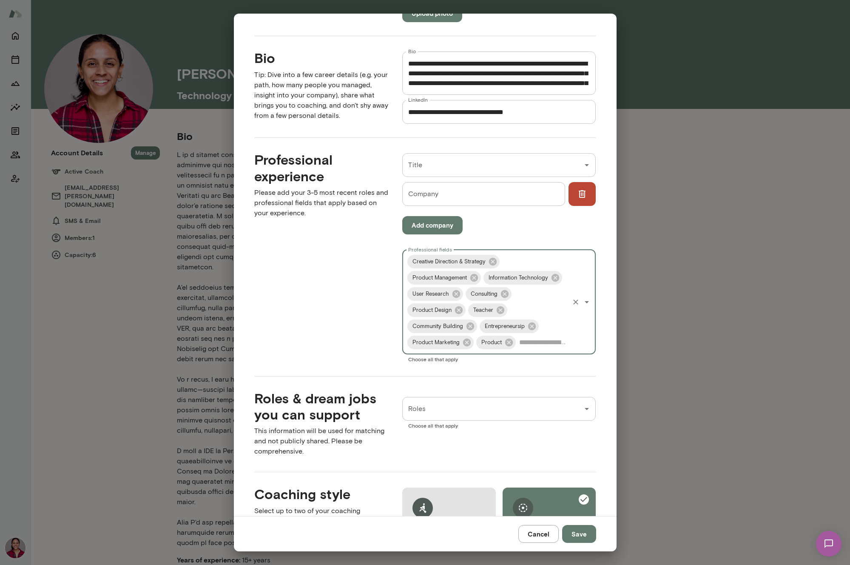
click at [581, 536] on button "Save" at bounding box center [579, 534] width 34 height 18
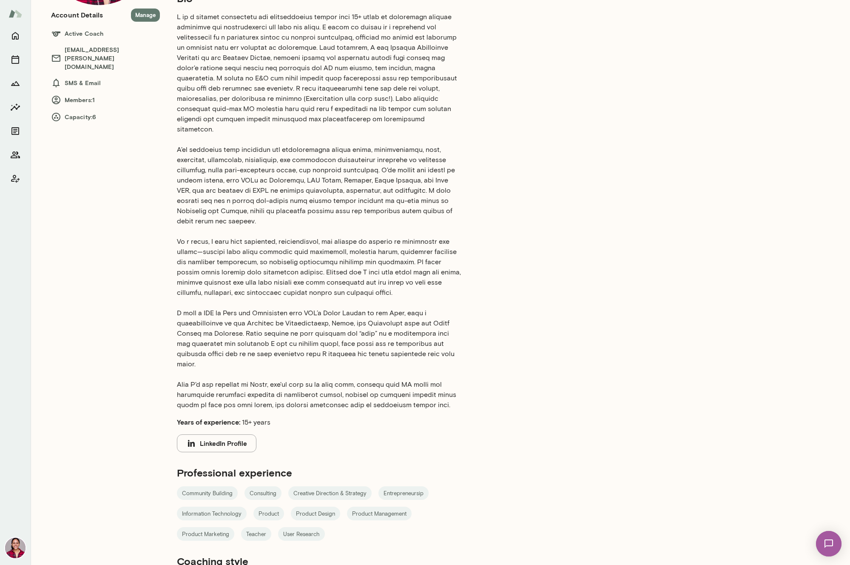
scroll to position [0, 0]
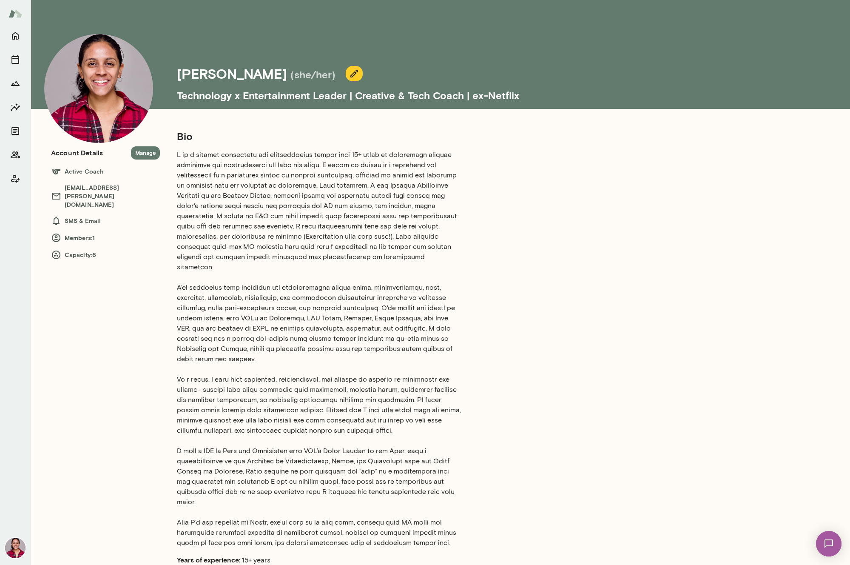
click at [60, 251] on icon at bounding box center [56, 255] width 9 height 9
drag, startPoint x: 90, startPoint y: 239, endPoint x: 110, endPoint y: 237, distance: 20.1
click at [101, 250] on h6 "Capacity: 6" at bounding box center [105, 255] width 109 height 10
